Goal: Task Accomplishment & Management: Use online tool/utility

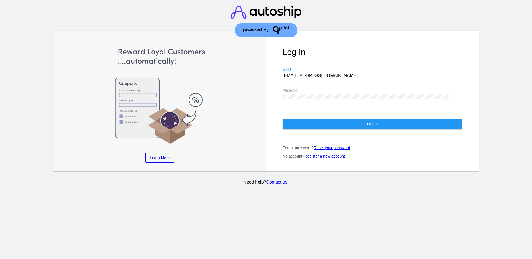
drag, startPoint x: 317, startPoint y: 75, endPoint x: 274, endPoint y: 71, distance: 43.1
click at [274, 71] on div "Log In [EMAIL_ADDRESS][DOMAIN_NAME] Email Password Log In Forgot password? Rese…" at bounding box center [372, 101] width 213 height 140
paste input "[EMAIL_ADDRESS][DOMAIN_NAME]"
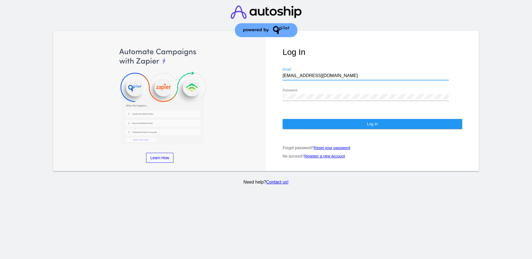
type input "[EMAIL_ADDRESS][DOMAIN_NAME]"
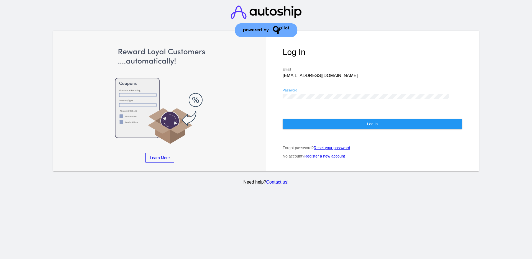
click at [275, 95] on div "Log In [EMAIL_ADDRESS][DOMAIN_NAME] Email Password Log In Forgot password? Rese…" at bounding box center [372, 101] width 213 height 140
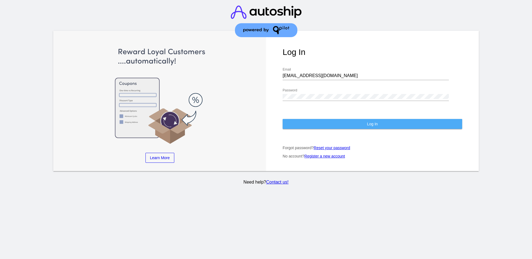
click at [305, 125] on button "Log In" at bounding box center [371, 124] width 179 height 10
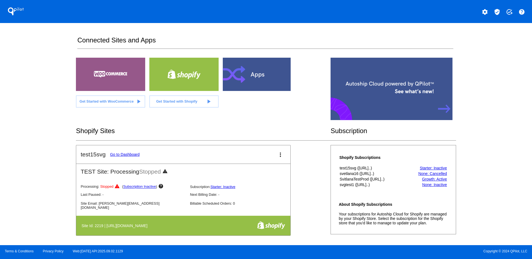
click at [496, 13] on mat-icon "verified_user" at bounding box center [496, 12] width 7 height 7
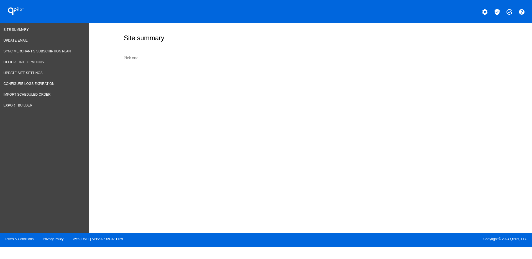
click at [187, 52] on div "Pick one" at bounding box center [206, 56] width 166 height 11
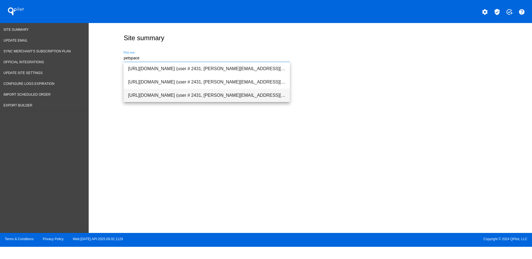
click at [220, 93] on span "[URL][DOMAIN_NAME] (user # 2431, [PERSON_NAME][EMAIL_ADDRESS][PERSON_NAME][DOMA…" at bounding box center [206, 95] width 157 height 13
type input "[URL][DOMAIN_NAME] (user # 2431, [PERSON_NAME][EMAIL_ADDRESS][PERSON_NAME][DOMA…"
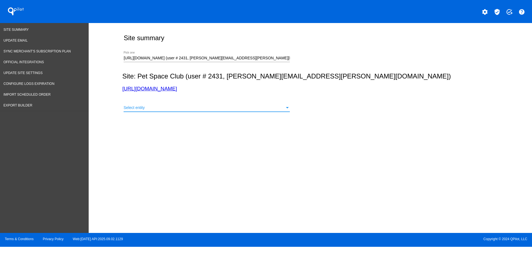
click at [219, 105] on div "Select entity" at bounding box center [203, 107] width 161 height 4
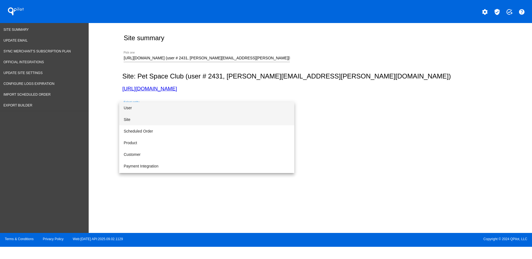
click at [215, 117] on span "Site" at bounding box center [206, 120] width 166 height 12
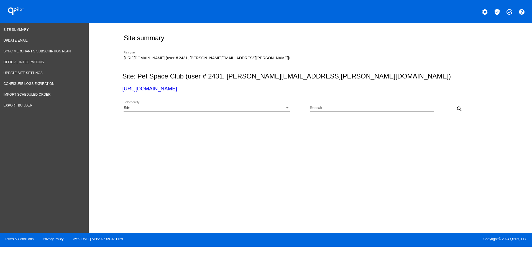
click at [454, 105] on div "search" at bounding box center [449, 108] width 31 height 11
click at [460, 104] on button "search" at bounding box center [458, 108] width 11 height 11
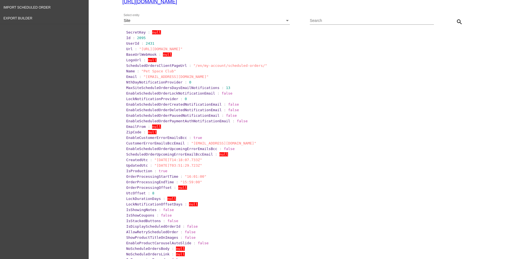
scroll to position [104, 0]
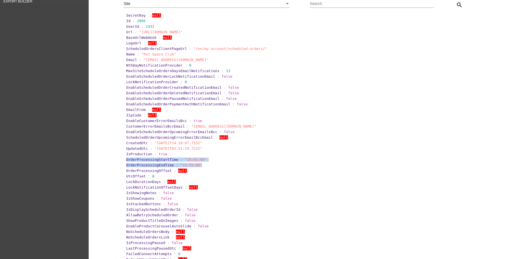
drag, startPoint x: 119, startPoint y: 159, endPoint x: 201, endPoint y: 165, distance: 81.9
copy section "OrderProcessingStartTime : "16:01:00" OrderProcessingEndTime : "15:59:00""
drag, startPoint x: 121, startPoint y: 176, endPoint x: 152, endPoint y: 175, distance: 31.3
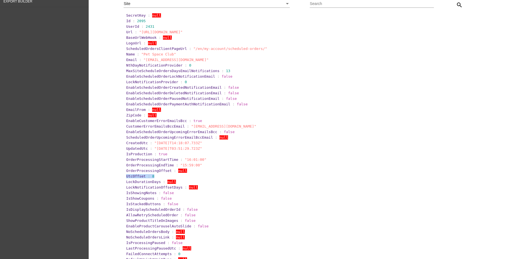
copy section "UtcOffset : 8"
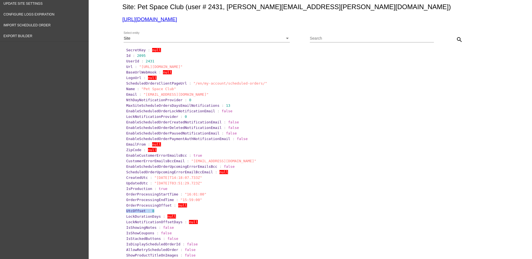
scroll to position [0, 0]
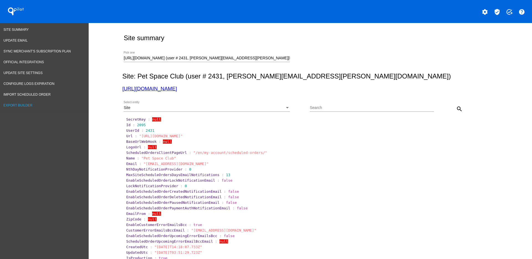
click at [33, 104] on link "Export Builder" at bounding box center [44, 105] width 89 height 11
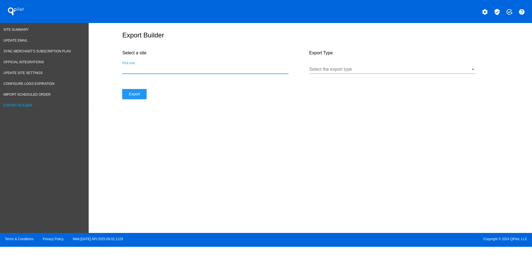
click at [250, 68] on input "Pick one" at bounding box center [205, 69] width 166 height 5
paste input "[URL][DOMAIN_NAME]"
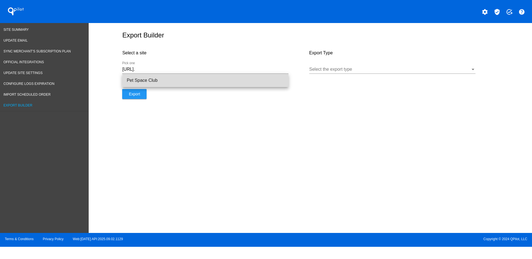
click at [269, 80] on span "Pet Space Club" at bounding box center [205, 80] width 157 height 13
type input "Pet Space Club"
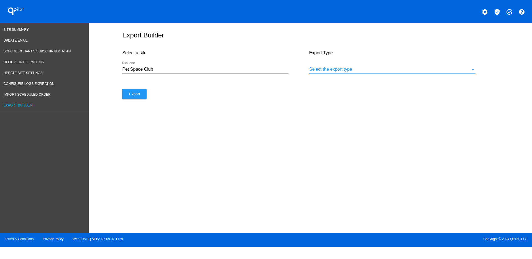
click at [339, 69] on div at bounding box center [389, 69] width 161 height 5
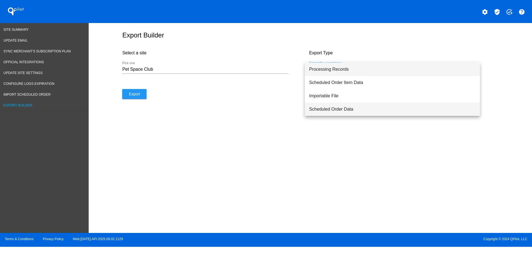
click at [339, 111] on span "Scheduled Order Data" at bounding box center [392, 108] width 166 height 13
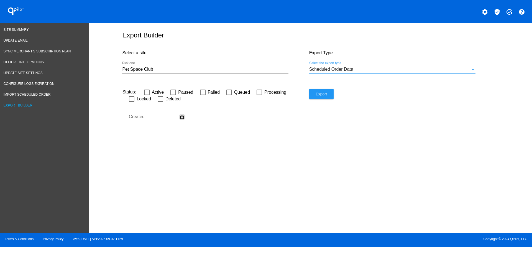
click at [183, 118] on mat-icon "date_range" at bounding box center [182, 116] width 4 height 5
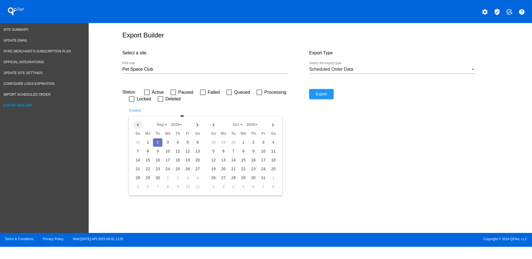
click at [141, 125] on th at bounding box center [137, 124] width 9 height 8
click at [138, 177] on td "24" at bounding box center [137, 178] width 9 height 8
click at [198, 124] on th at bounding box center [197, 124] width 9 height 8
select select "8"
click at [160, 141] on td "2" at bounding box center [157, 142] width 9 height 8
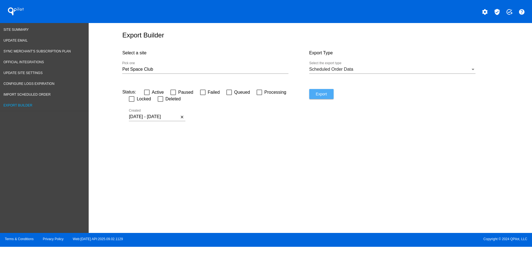
click at [323, 96] on button "Export" at bounding box center [321, 94] width 24 height 10
click at [169, 118] on input "[DATE] - [DATE]" at bounding box center [154, 116] width 50 height 5
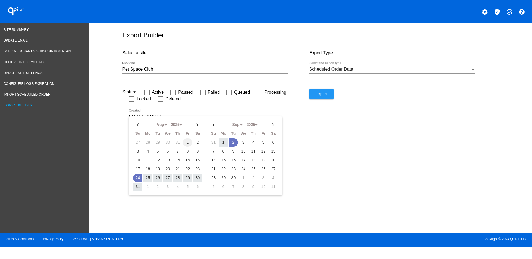
click at [187, 141] on td "1" at bounding box center [187, 142] width 9 height 8
drag, startPoint x: 234, startPoint y: 142, endPoint x: 238, endPoint y: 139, distance: 4.9
click at [234, 143] on td "2" at bounding box center [232, 142] width 9 height 8
type input "[DATE] - [DATE]"
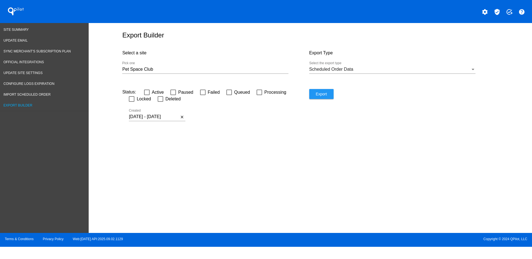
click at [323, 92] on span "Export" at bounding box center [320, 94] width 11 height 4
click at [17, 29] on span "Site Summary" at bounding box center [16, 30] width 25 height 4
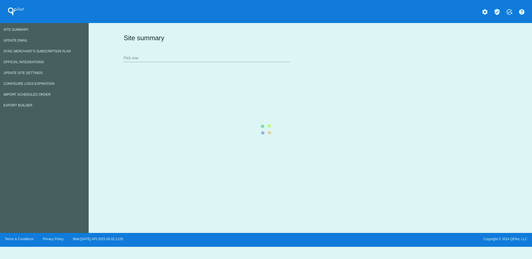
click at [191, 58] on div "Site summary Pick one" at bounding box center [308, 48] width 373 height 38
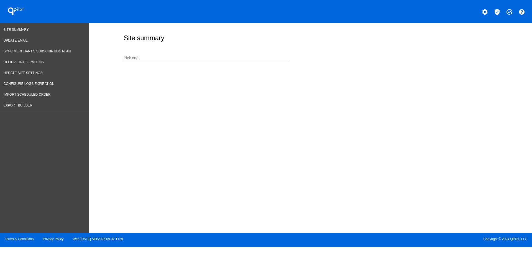
click at [190, 59] on input "Pick one" at bounding box center [206, 58] width 166 height 4
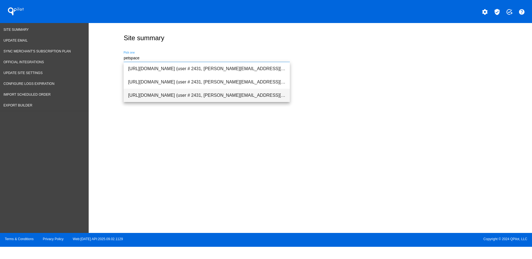
click at [190, 93] on span "[URL][DOMAIN_NAME] (user # 2431, [PERSON_NAME][EMAIL_ADDRESS][PERSON_NAME][DOMA…" at bounding box center [206, 95] width 157 height 13
type input "[URL][DOMAIN_NAME] (user # 2431, [PERSON_NAME][EMAIL_ADDRESS][PERSON_NAME][DOMA…"
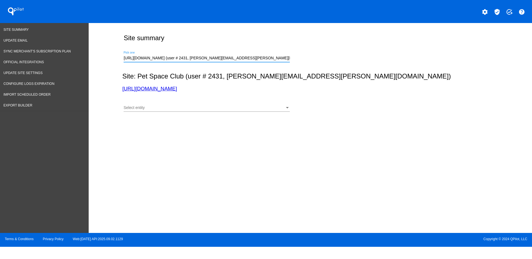
click at [198, 104] on div "Select entity Select entity" at bounding box center [206, 106] width 166 height 11
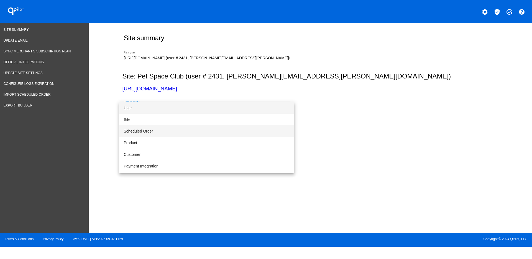
click at [190, 128] on span "Scheduled Order" at bounding box center [206, 131] width 166 height 12
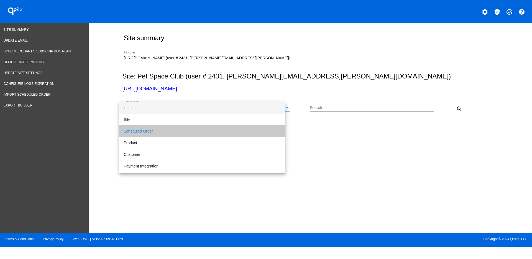
click at [337, 107] on input "Search" at bounding box center [371, 107] width 124 height 4
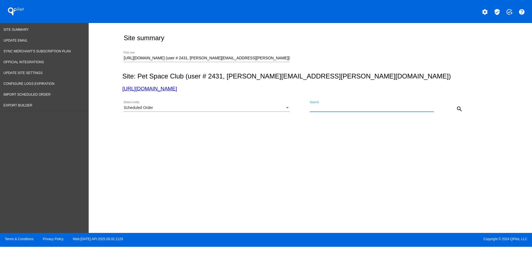
paste input "1008304"
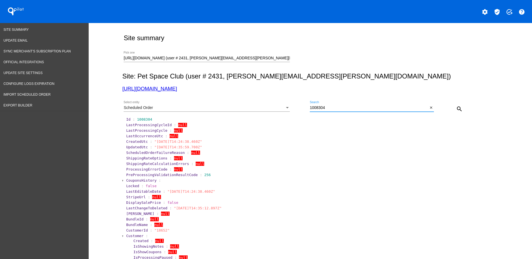
scroll to position [69, 0]
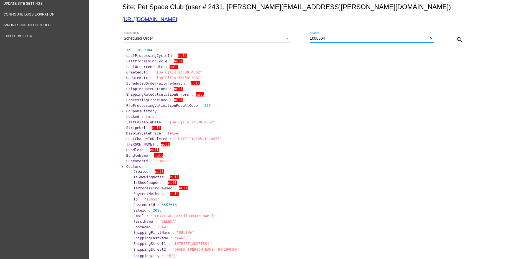
click at [131, 166] on span "Customer" at bounding box center [134, 166] width 17 height 4
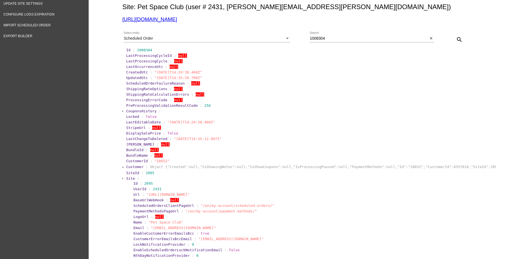
click at [127, 174] on section "SiteId : 2095" at bounding box center [310, 172] width 370 height 5
click at [129, 179] on span "Site" at bounding box center [130, 178] width 9 height 4
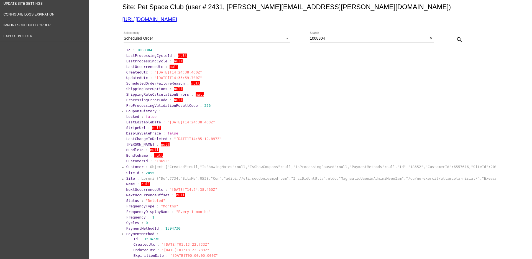
click at [128, 234] on span "PaymentMethod" at bounding box center [140, 233] width 28 height 4
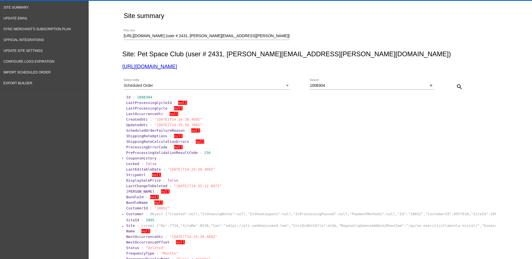
scroll to position [0, 0]
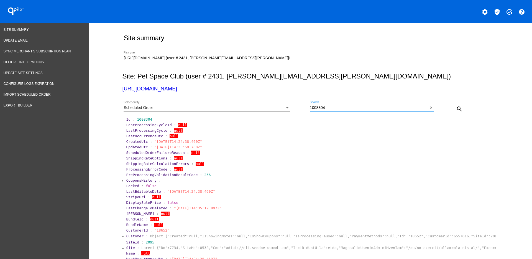
drag, startPoint x: 349, startPoint y: 108, endPoint x: 301, endPoint y: 106, distance: 47.1
click at [301, 106] on div "Scheduled Order Select entity 1008304 Search close search" at bounding box center [308, 107] width 373 height 20
paste input "16502"
type input "1016502"
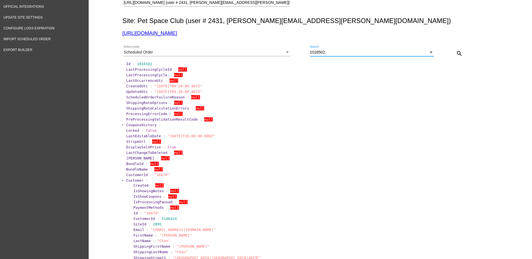
scroll to position [138, 0]
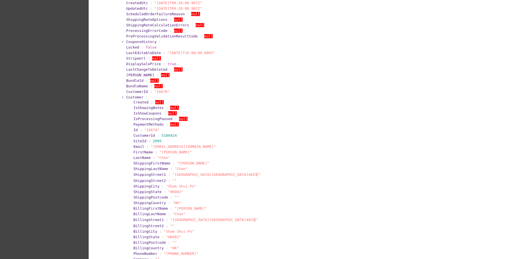
click at [129, 97] on span "Customer" at bounding box center [134, 97] width 17 height 4
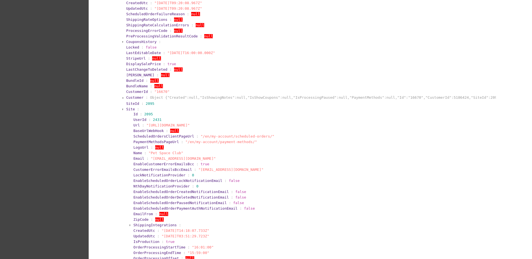
click at [128, 108] on span "Site" at bounding box center [130, 109] width 9 height 4
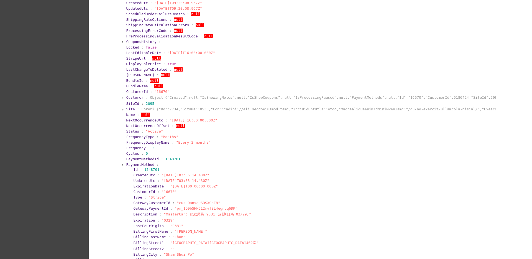
click at [127, 164] on span "PaymentMethod" at bounding box center [140, 164] width 28 height 4
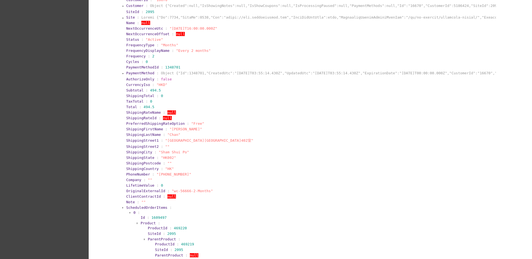
scroll to position [277, 0]
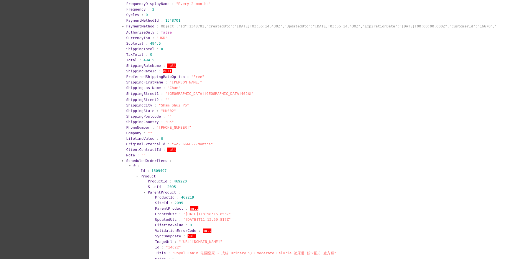
click at [139, 161] on span "ScheduledOrderItems" at bounding box center [146, 160] width 41 height 4
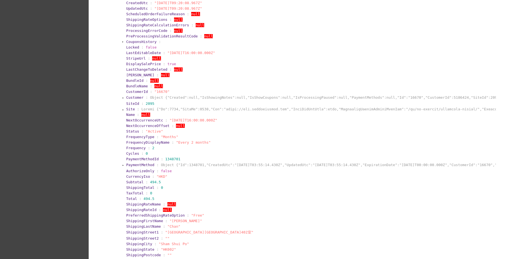
scroll to position [0, 0]
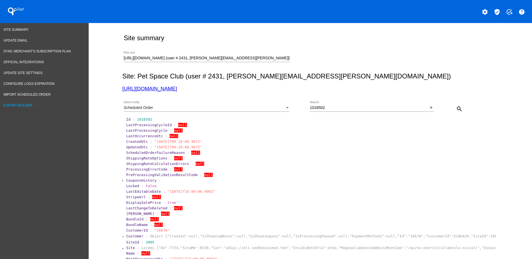
click at [25, 106] on span "Export Builder" at bounding box center [18, 105] width 29 height 4
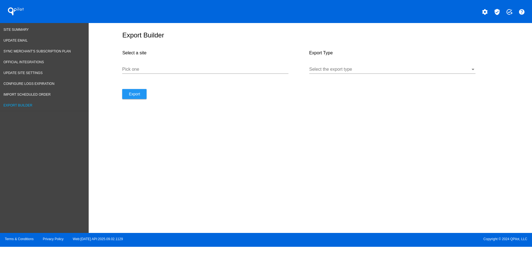
click at [182, 68] on input "Pick one" at bounding box center [205, 69] width 166 height 5
paste input "[URL][DOMAIN_NAME]"
click at [366, 68] on div at bounding box center [389, 69] width 161 height 5
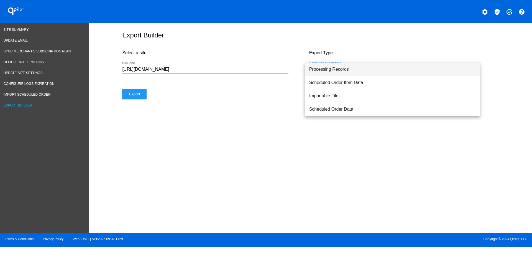
click at [350, 70] on span "Processing Records" at bounding box center [392, 69] width 166 height 13
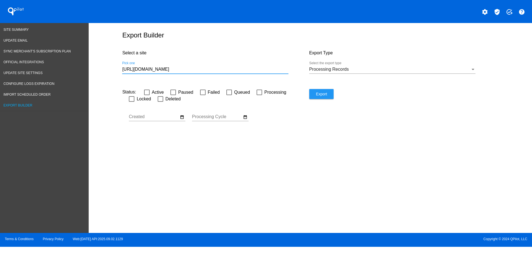
click at [214, 72] on div "[URL][DOMAIN_NAME] Pick one" at bounding box center [205, 67] width 166 height 12
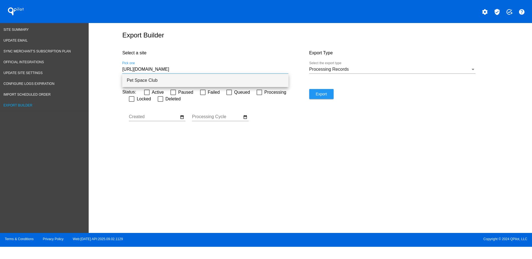
click at [176, 80] on span "Pet Space Club" at bounding box center [205, 80] width 157 height 13
type input "Pet Space Club"
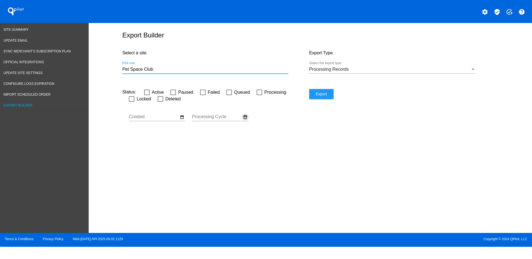
click at [244, 119] on mat-icon "date_range" at bounding box center [245, 116] width 4 height 5
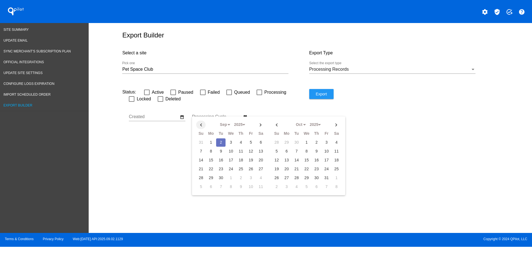
click at [200, 126] on th at bounding box center [200, 124] width 9 height 8
click at [200, 177] on td "24" at bounding box center [200, 178] width 9 height 8
click at [261, 124] on th at bounding box center [260, 124] width 9 height 8
select select "8"
click at [221, 140] on td "2" at bounding box center [220, 142] width 9 height 8
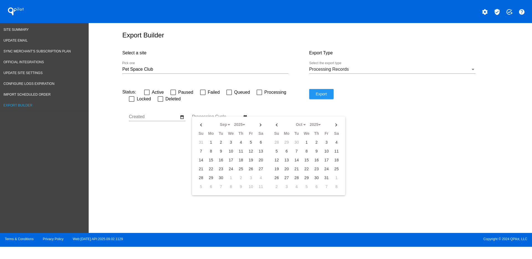
type input "[DATE] - [DATE]"
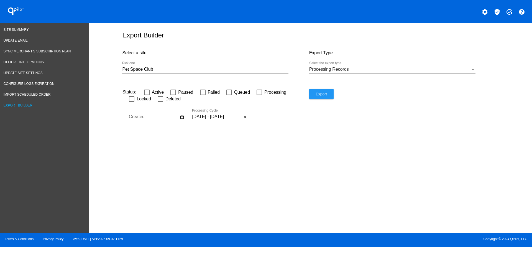
click at [329, 100] on div "Export" at bounding box center [402, 111] width 187 height 44
click at [329, 97] on button "Export" at bounding box center [321, 94] width 24 height 10
click at [19, 29] on span "Site Summary" at bounding box center [16, 30] width 25 height 4
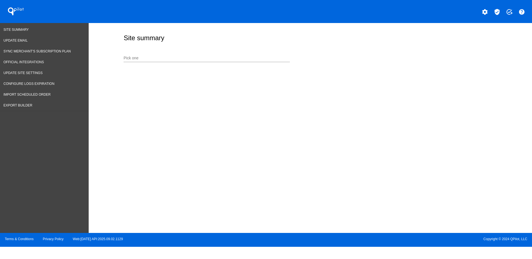
click at [217, 58] on input "Pick one" at bounding box center [206, 58] width 166 height 4
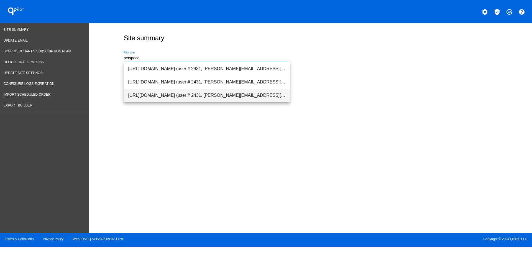
click at [213, 100] on span "[URL][DOMAIN_NAME] (user # 2431, [PERSON_NAME][EMAIL_ADDRESS][PERSON_NAME][DOMA…" at bounding box center [206, 95] width 157 height 13
type input "[URL][DOMAIN_NAME] (user # 2431, [PERSON_NAME][EMAIL_ADDRESS][PERSON_NAME][DOMA…"
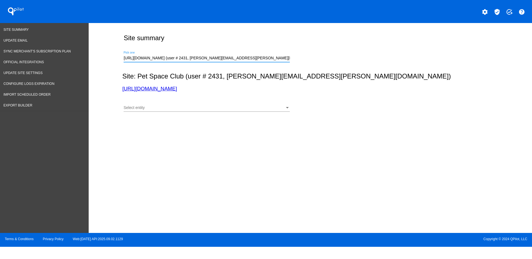
click at [212, 107] on div "Select entity" at bounding box center [203, 107] width 161 height 4
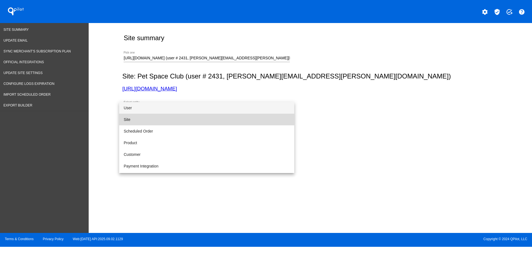
click at [207, 120] on span "Site" at bounding box center [206, 120] width 166 height 12
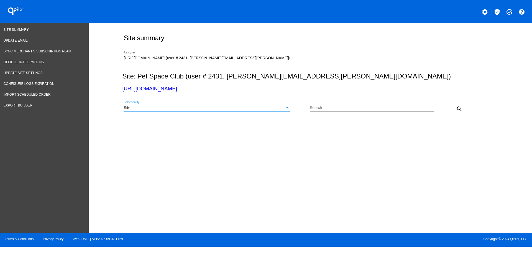
click at [254, 111] on div "Site Select entity" at bounding box center [206, 106] width 166 height 11
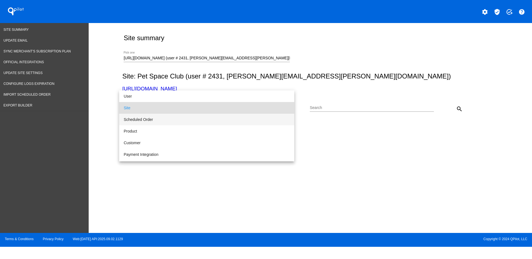
click at [238, 121] on span "Scheduled Order" at bounding box center [206, 120] width 166 height 12
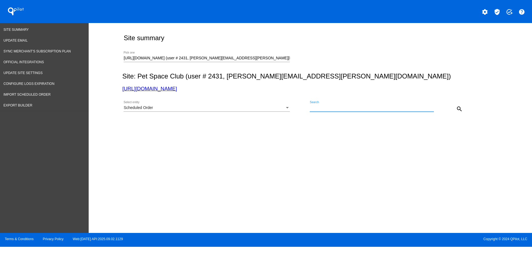
click at [349, 107] on input "Search" at bounding box center [371, 107] width 124 height 4
paste input "1016502"
type input "1016502"
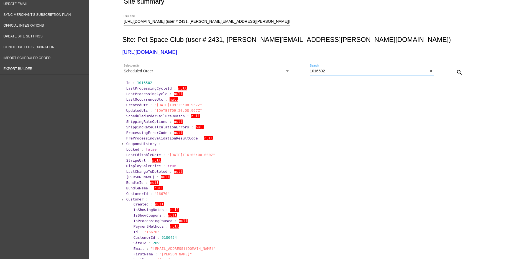
scroll to position [104, 0]
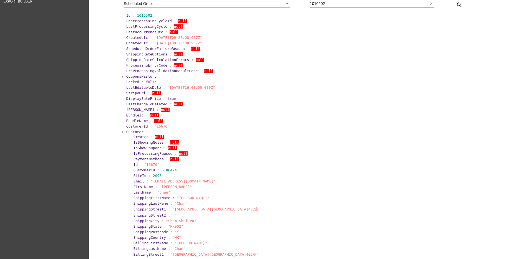
click at [133, 134] on section "Created : null" at bounding box center [314, 136] width 362 height 5
click at [132, 131] on span "Customer" at bounding box center [134, 132] width 17 height 4
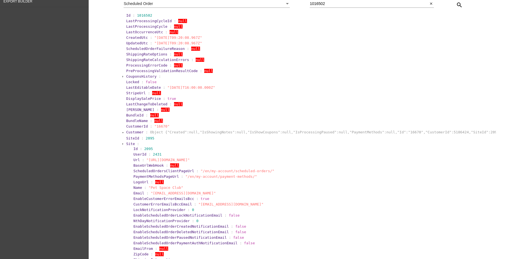
drag, startPoint x: 130, startPoint y: 145, endPoint x: 127, endPoint y: 143, distance: 3.6
click at [127, 143] on span "Site" at bounding box center [130, 143] width 9 height 4
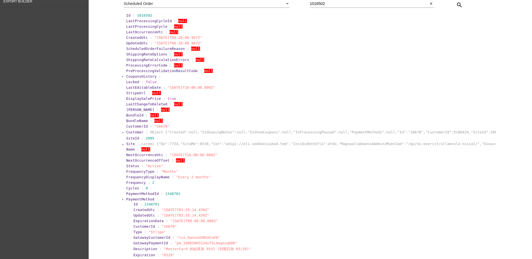
drag, startPoint x: 113, startPoint y: 153, endPoint x: 231, endPoint y: 153, distance: 118.2
copy section "NextOccurrenceUtc : "[DATE]T16:00:00.000Z""
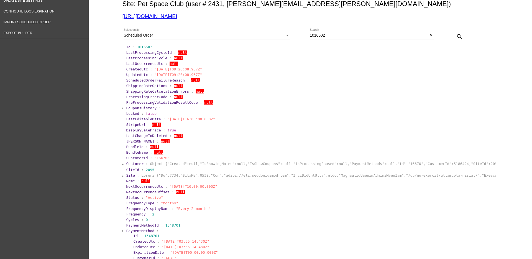
scroll to position [0, 0]
